Goal: Transaction & Acquisition: Purchase product/service

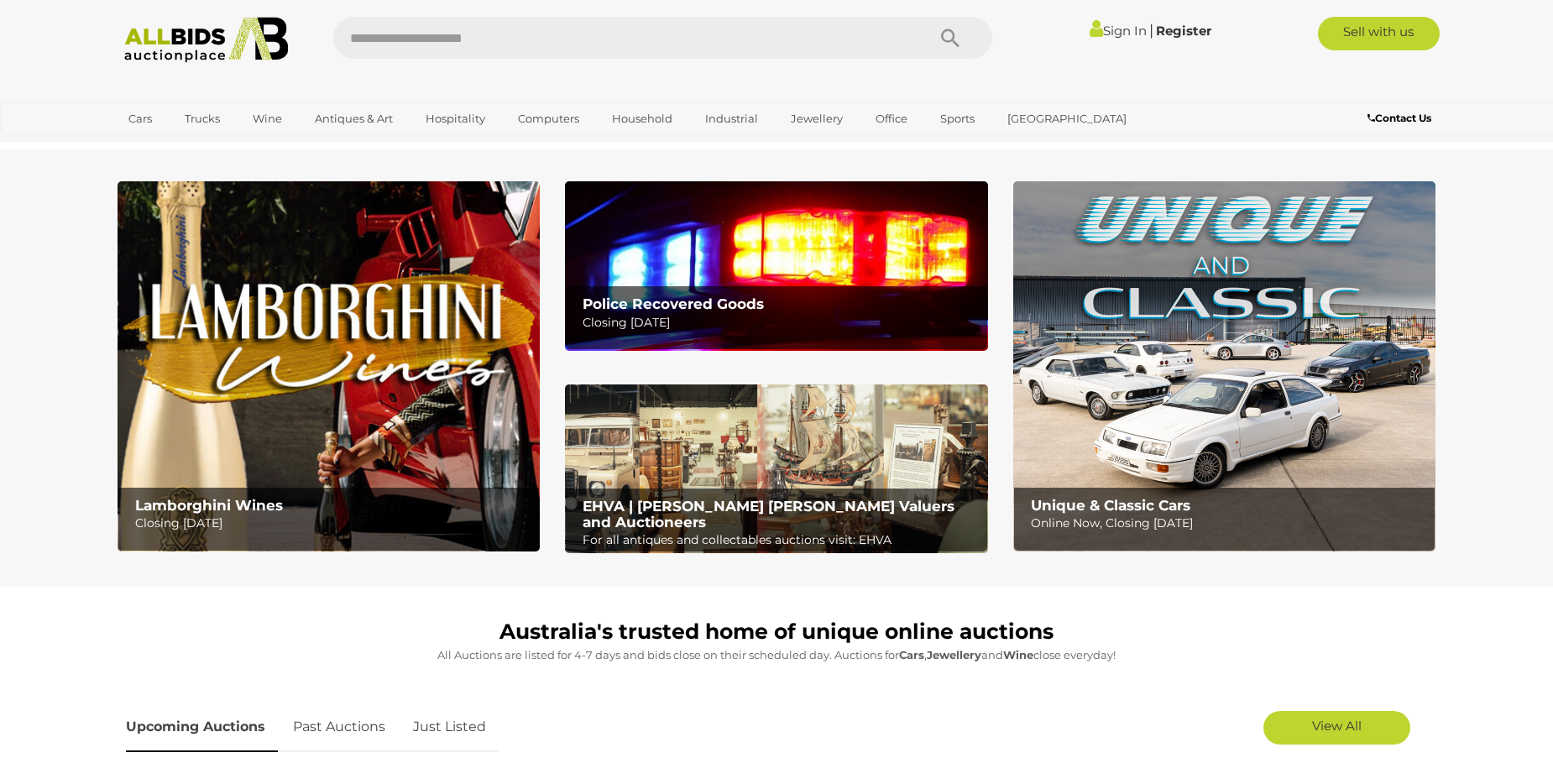
click at [436, 41] on input "text" at bounding box center [620, 38] width 576 height 42
type input "**********"
click at [948, 37] on icon "Search" at bounding box center [951, 38] width 19 height 25
